Goal: Answer question/provide support: Share knowledge or assist other users

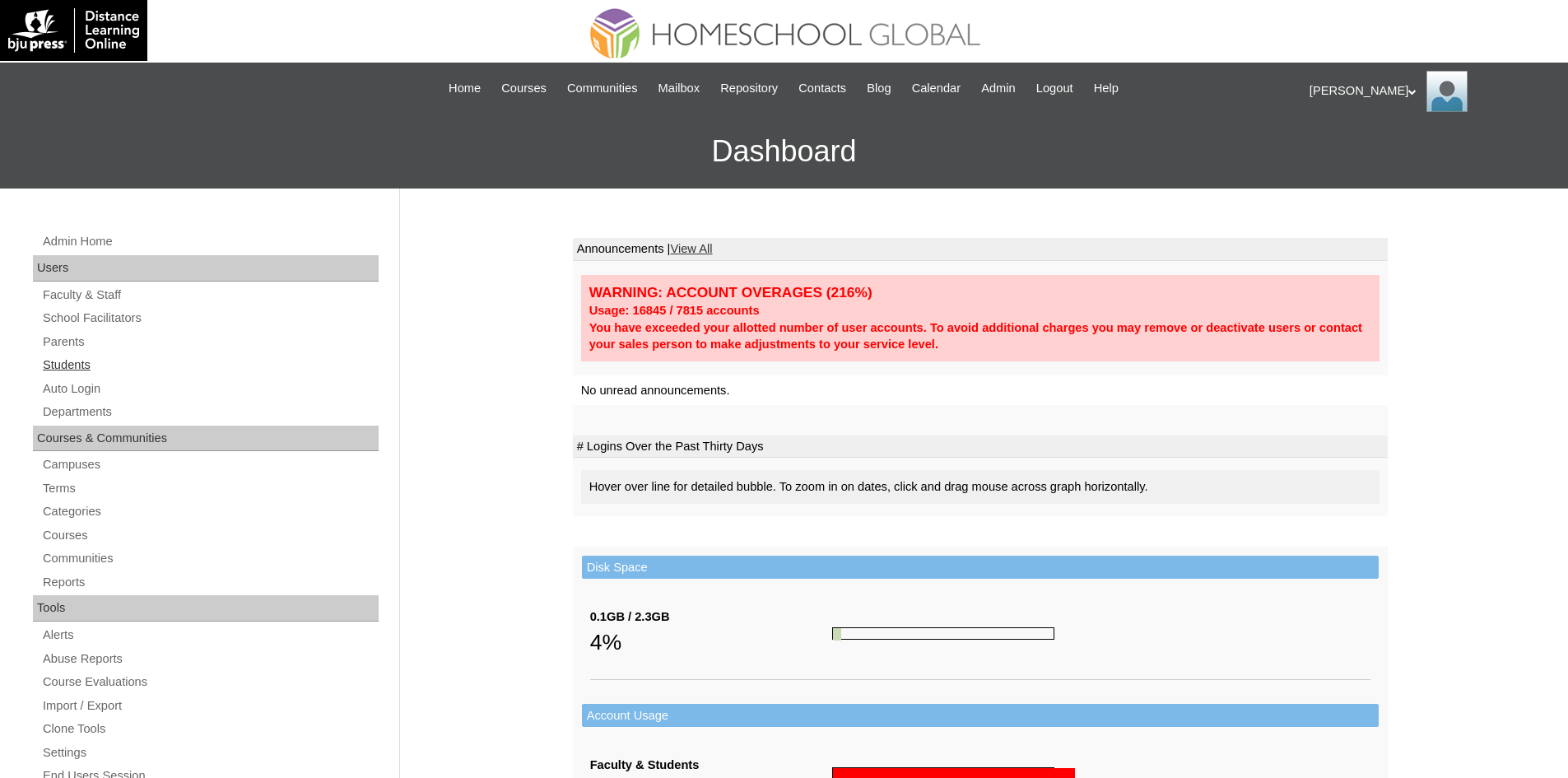
click at [75, 369] on link "Students" at bounding box center [210, 365] width 338 height 20
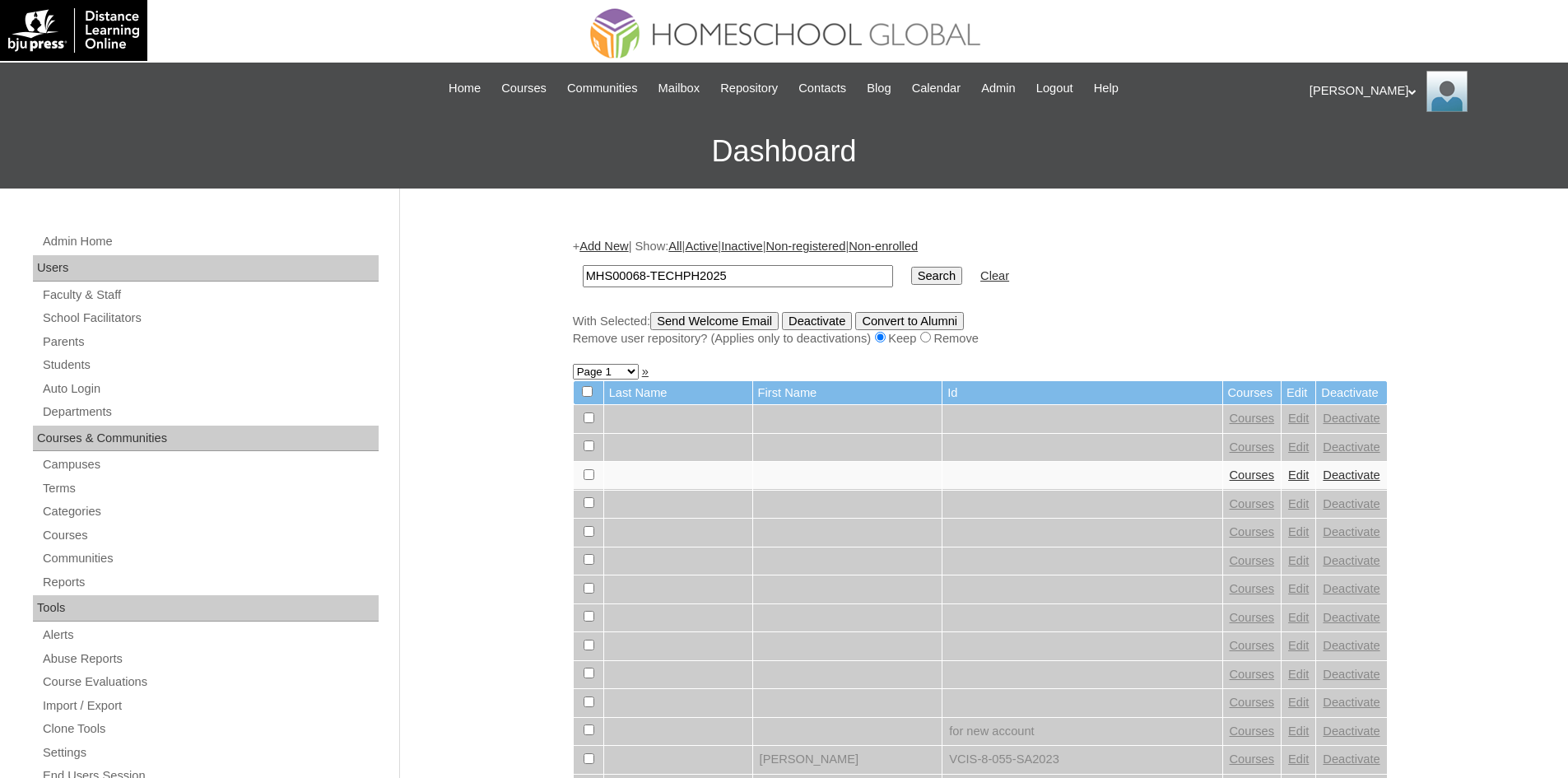
type input "MHS00068-TECHPH2025"
click at [911, 280] on input "Search" at bounding box center [937, 276] width 51 height 18
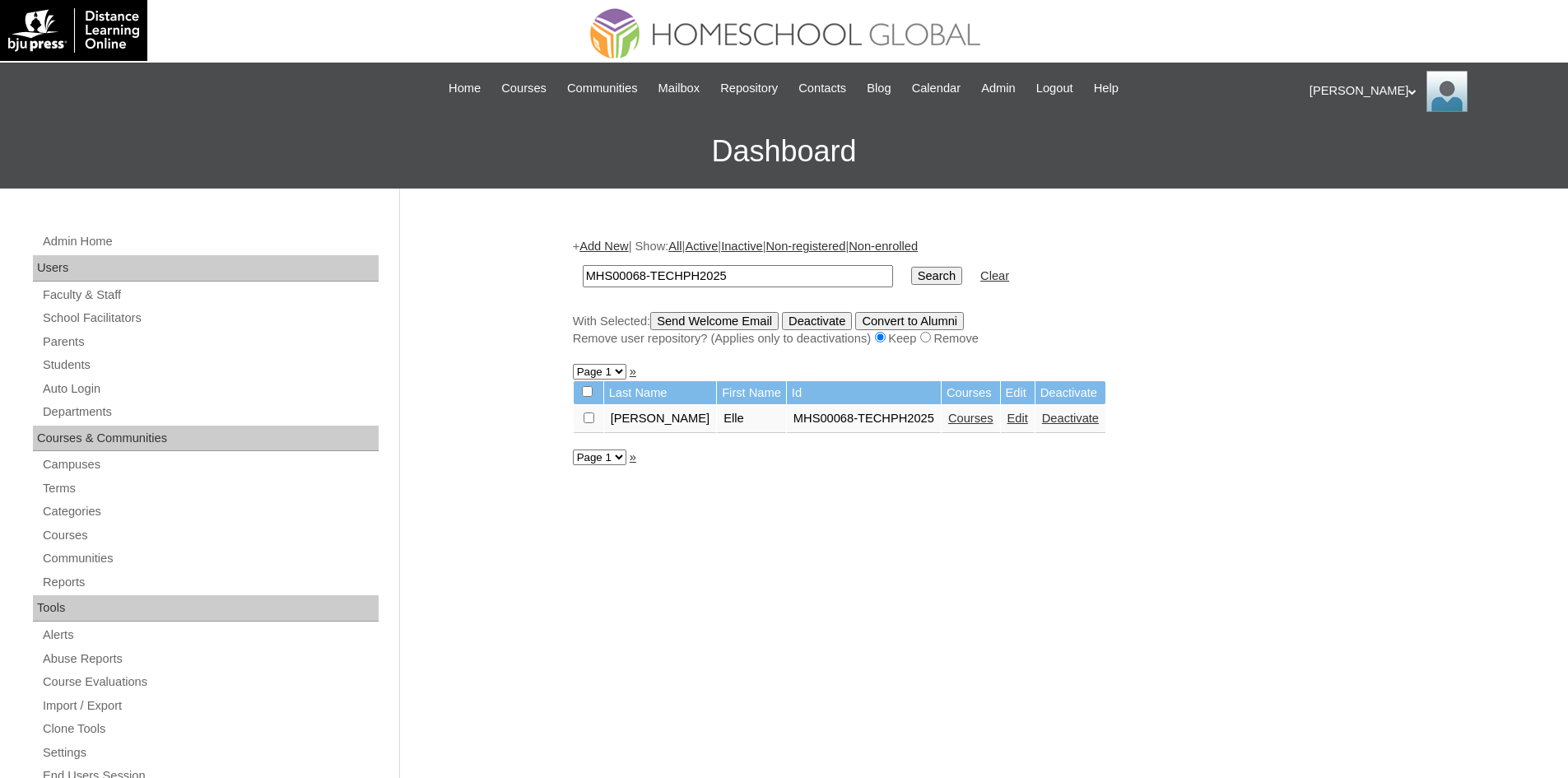
click at [949, 423] on link "Courses" at bounding box center [971, 418] width 45 height 13
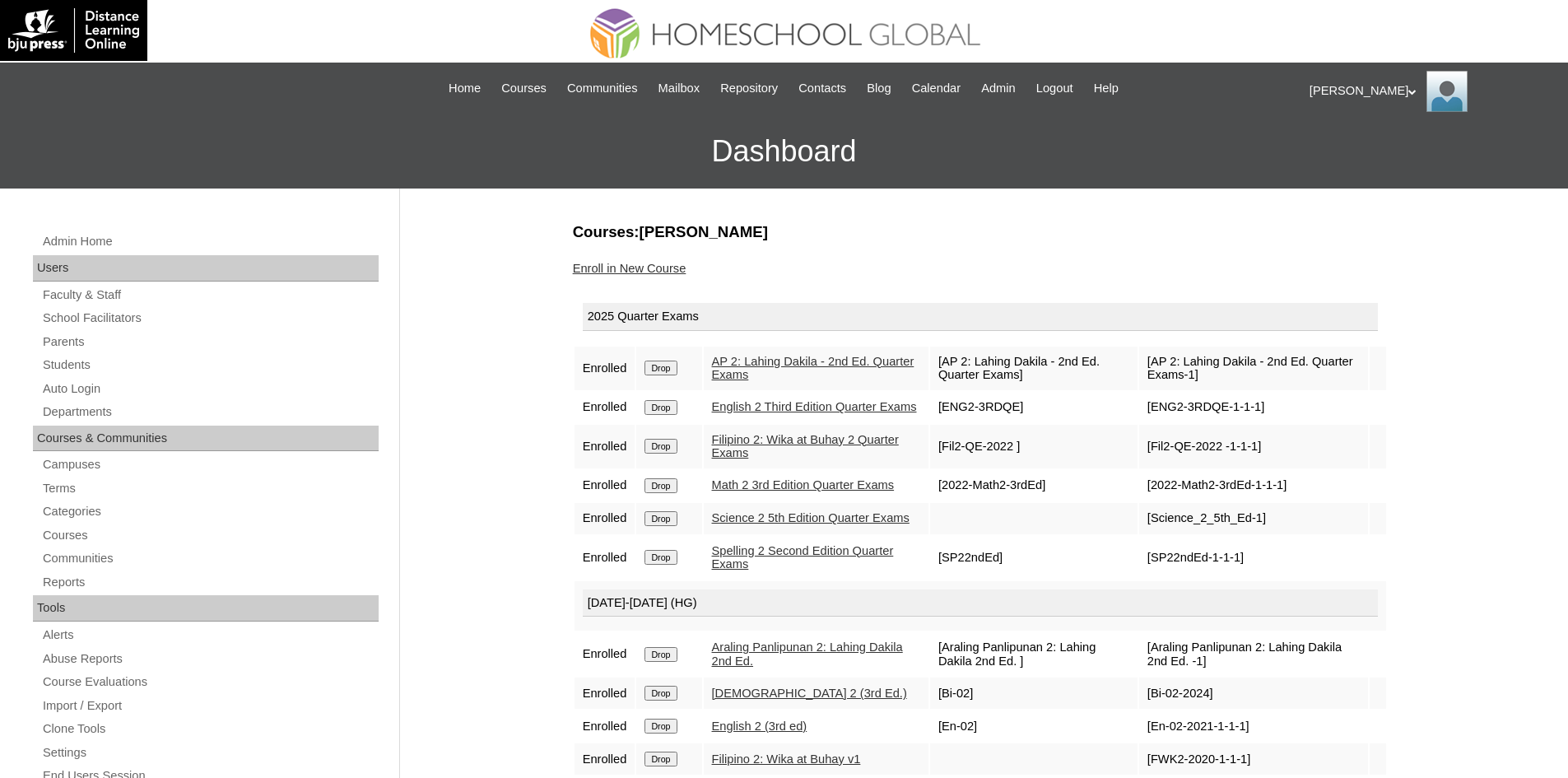
click at [751, 411] on link "English 2 Third Edition Quarter Exams" at bounding box center [814, 406] width 205 height 13
drag, startPoint x: 702, startPoint y: 228, endPoint x: 725, endPoint y: 228, distance: 23.0
click at [725, 228] on h3 "Courses:Torralba Elle" at bounding box center [980, 231] width 815 height 21
copy h3 "Elle"
click at [91, 392] on link "Auto Login" at bounding box center [210, 389] width 338 height 20
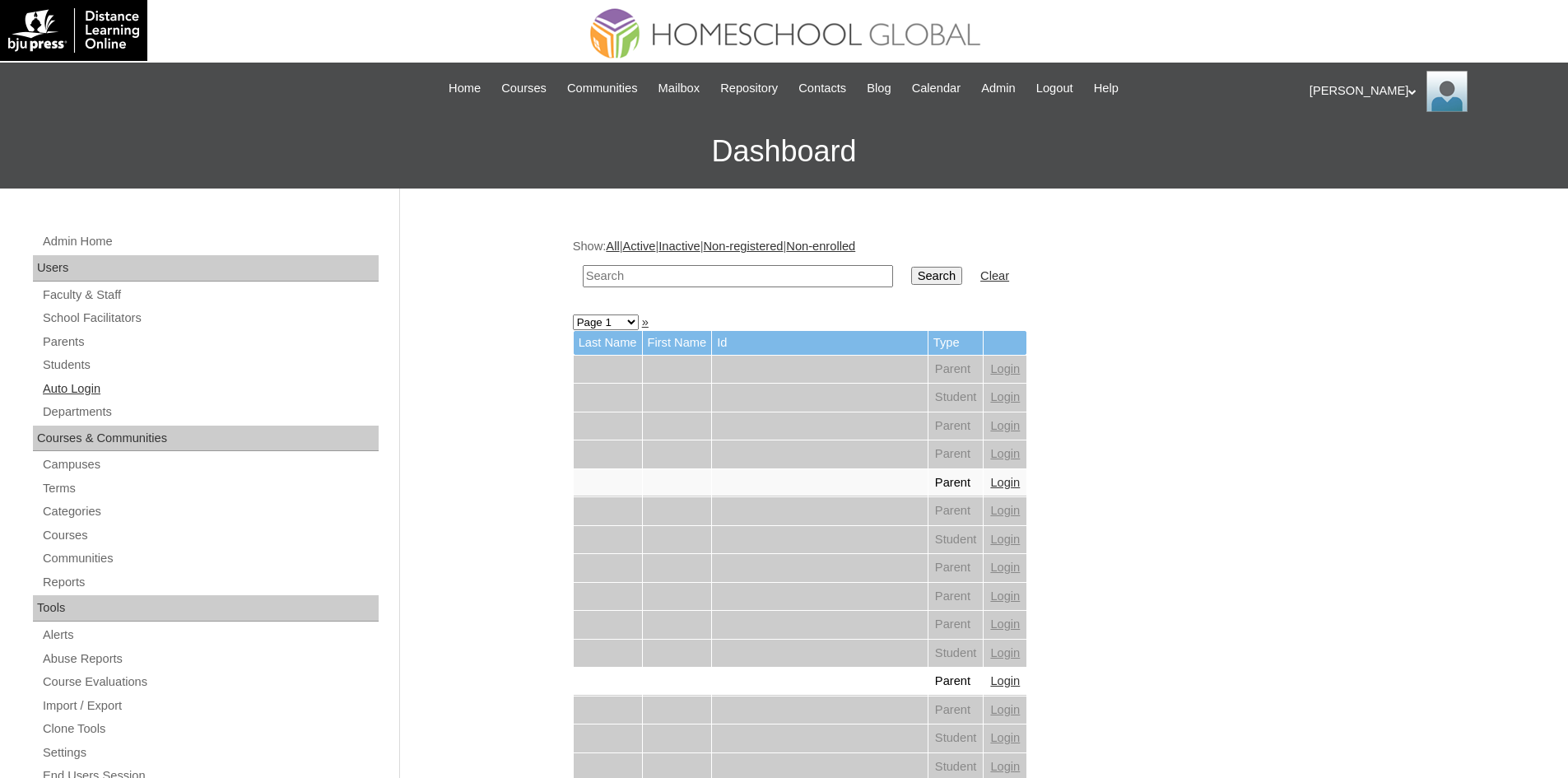
click at [101, 388] on link "Auto Login" at bounding box center [210, 389] width 338 height 20
paste input "MHS00068-TECHPH2025"
type input "MHS00068-TECHPH2025"
click at [911, 270] on input "Search" at bounding box center [937, 276] width 51 height 18
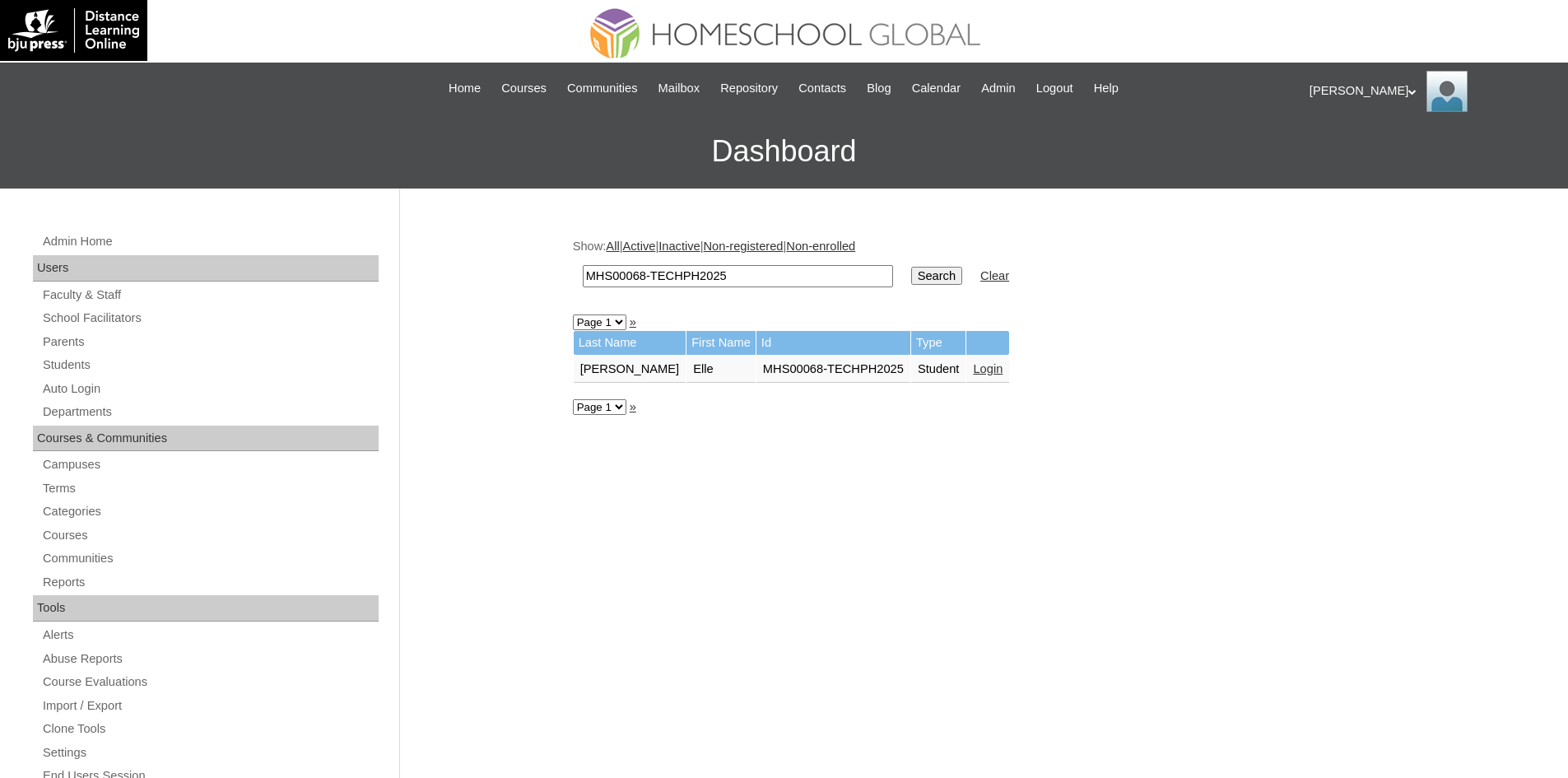
click at [973, 371] on link "Login" at bounding box center [987, 369] width 29 height 13
